Goal: Find specific fact: Find specific fact

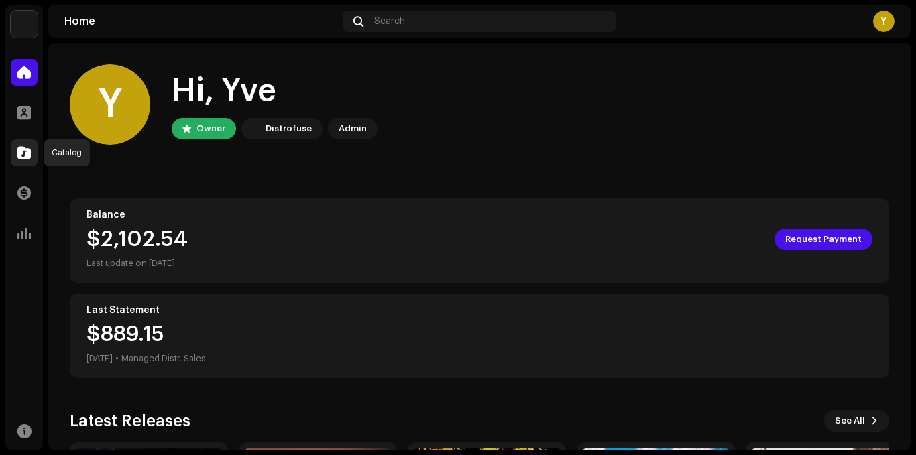
click at [30, 166] on div at bounding box center [24, 152] width 27 height 27
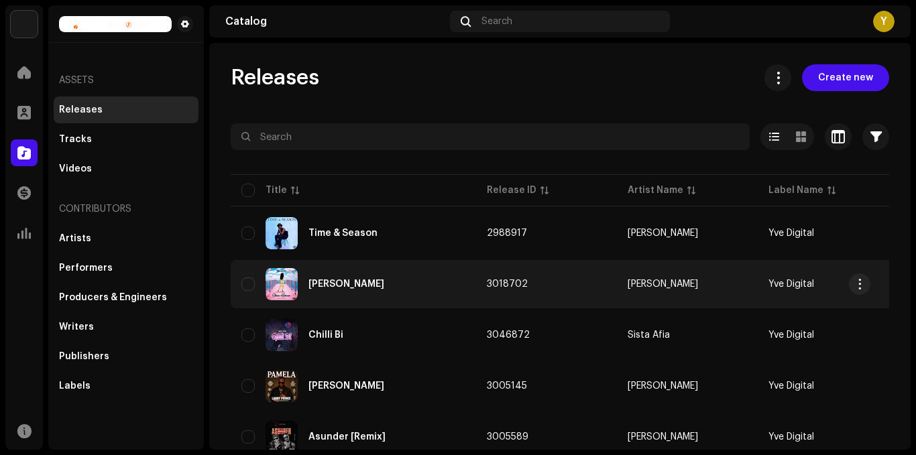
click at [416, 287] on div "[PERSON_NAME]" at bounding box center [353, 284] width 224 height 32
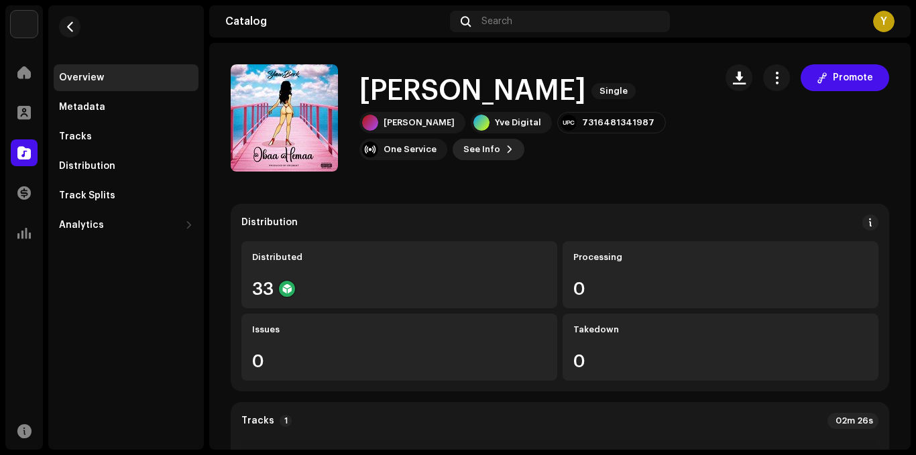
click at [506, 148] on span at bounding box center [510, 149] width 8 height 11
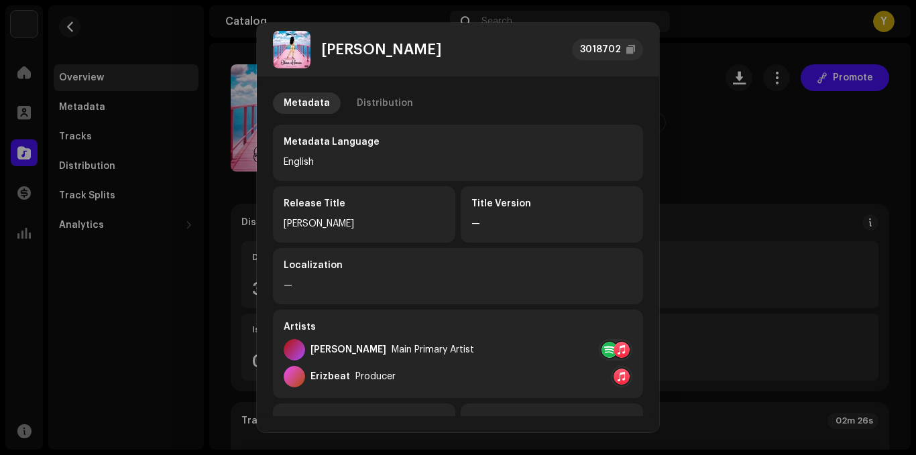
scroll to position [312, 0]
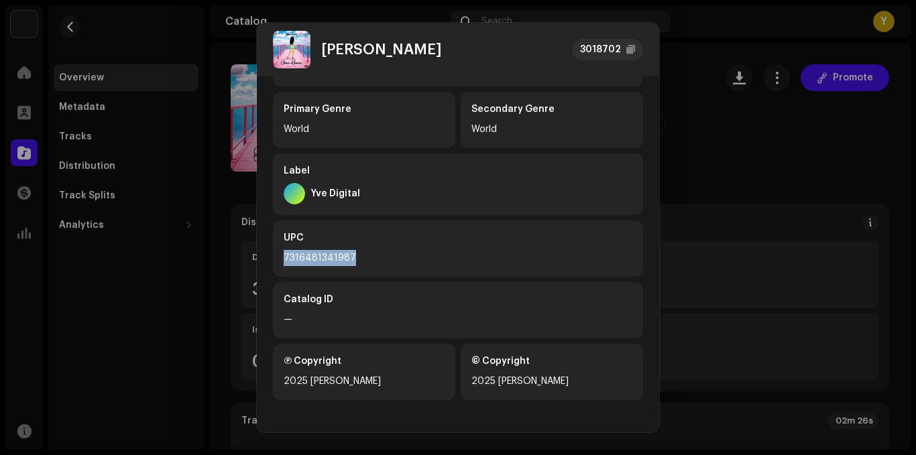
drag, startPoint x: 284, startPoint y: 255, endPoint x: 373, endPoint y: 268, distance: 90.0
click at [373, 268] on div "UPC 7316481341987" at bounding box center [458, 249] width 370 height 56
copy div "7316481341987"
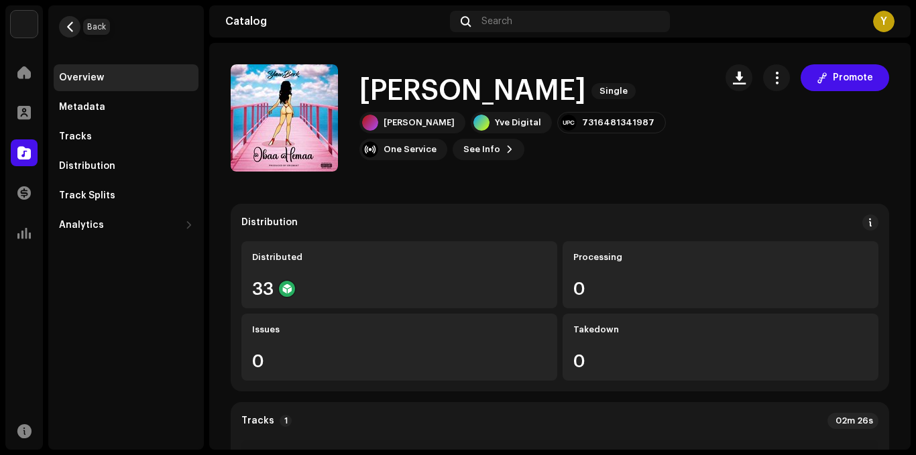
click at [65, 28] on span "button" at bounding box center [70, 26] width 10 height 11
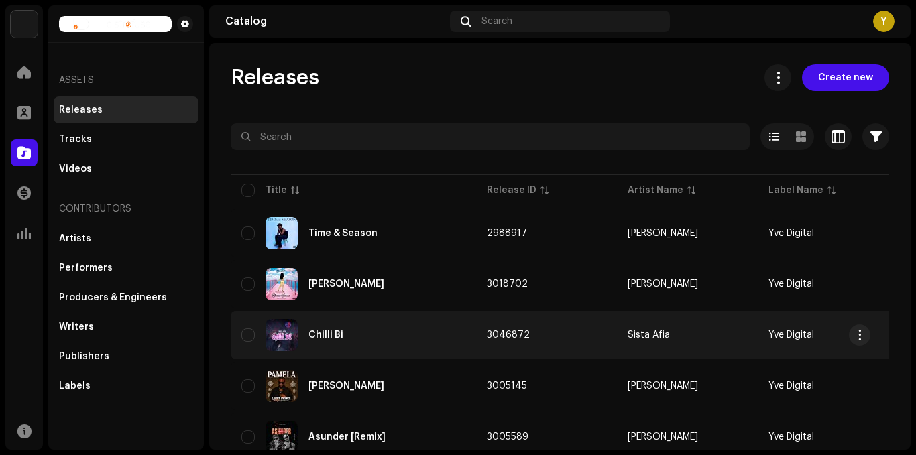
click at [372, 329] on div "Chilli Bi" at bounding box center [353, 335] width 224 height 32
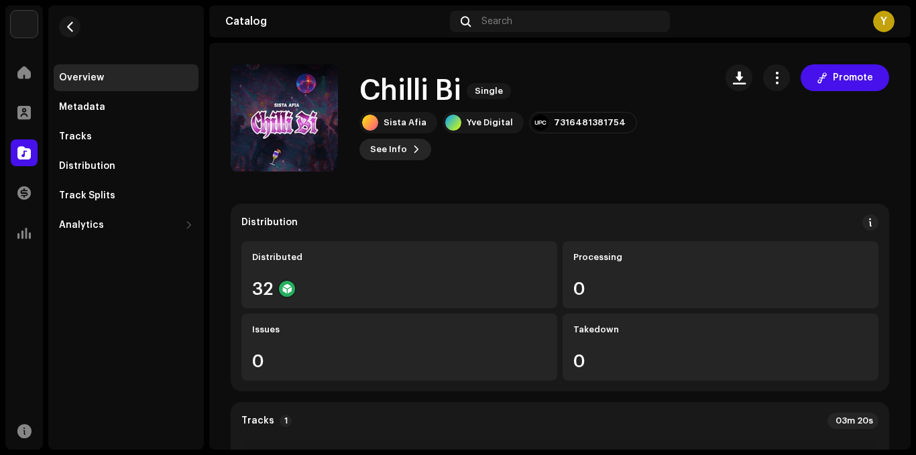
click at [407, 140] on span "See Info" at bounding box center [388, 149] width 37 height 27
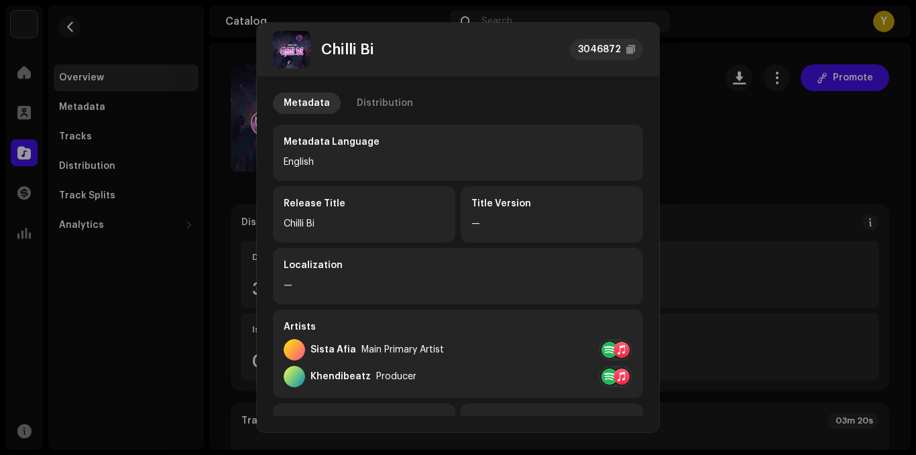
scroll to position [312, 0]
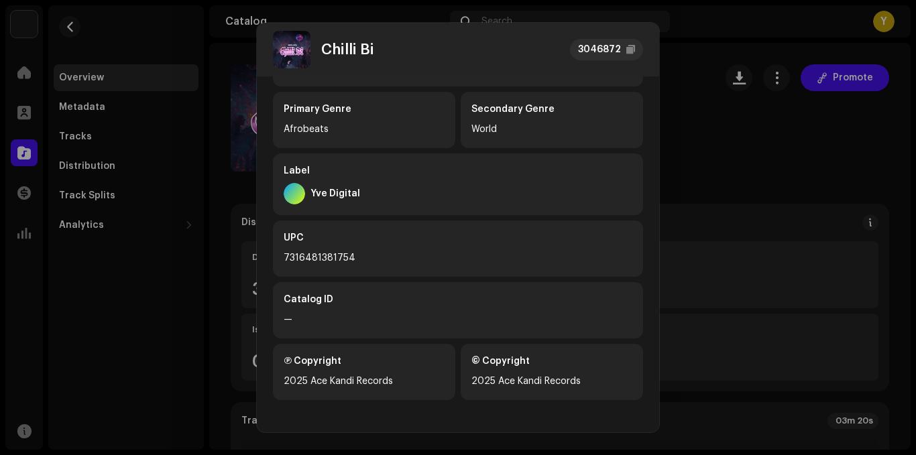
click at [283, 257] on div "UPC 7316481381754" at bounding box center [458, 249] width 370 height 56
copy div "7316481381754"
